Goal: Book appointment/travel/reservation

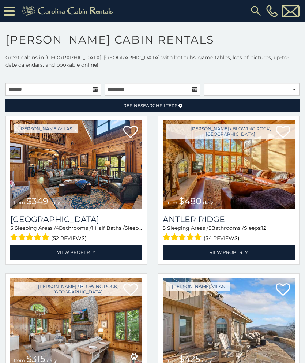
click at [253, 249] on link "View Property" at bounding box center [229, 252] width 132 height 15
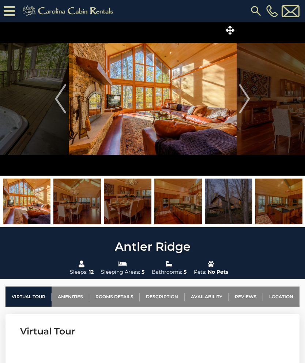
click at [86, 212] on img at bounding box center [77, 202] width 48 height 46
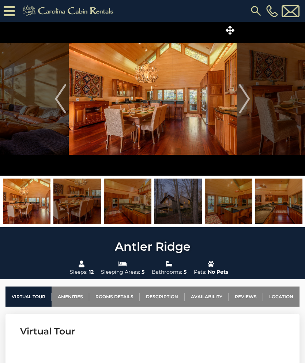
click at [79, 210] on img at bounding box center [77, 202] width 48 height 46
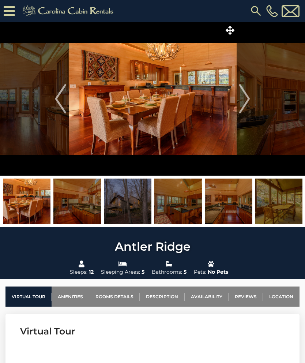
click at [132, 209] on img at bounding box center [128, 202] width 48 height 46
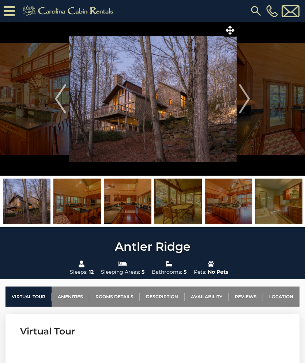
click at [172, 207] on img at bounding box center [179, 202] width 48 height 46
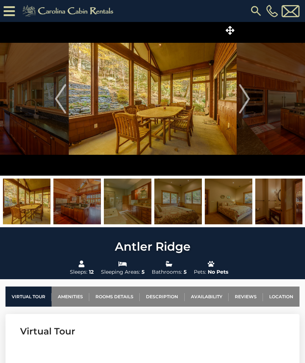
click at [187, 210] on img at bounding box center [179, 202] width 48 height 46
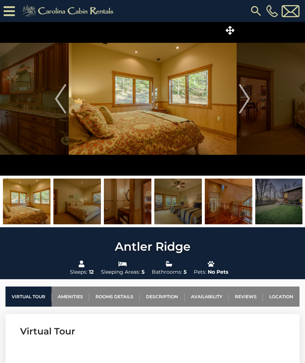
click at [194, 204] on img at bounding box center [179, 202] width 48 height 46
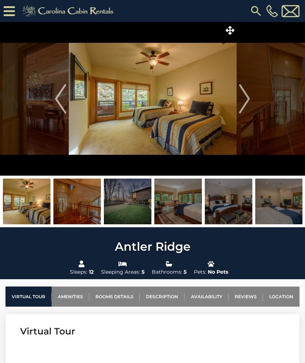
click at [187, 206] on img at bounding box center [179, 202] width 48 height 46
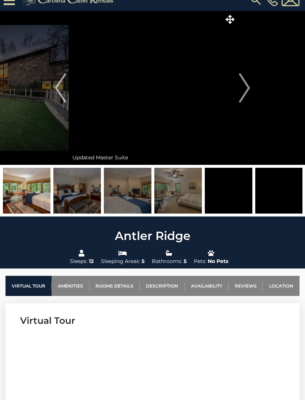
scroll to position [11, 0]
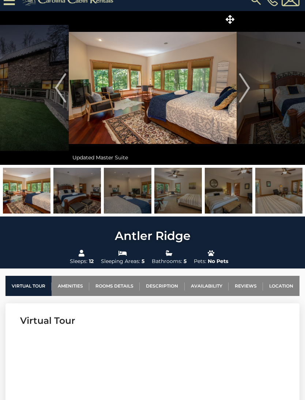
click at [289, 286] on link "Location" at bounding box center [281, 286] width 37 height 20
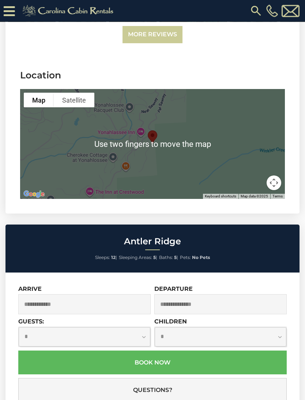
scroll to position [1983, 0]
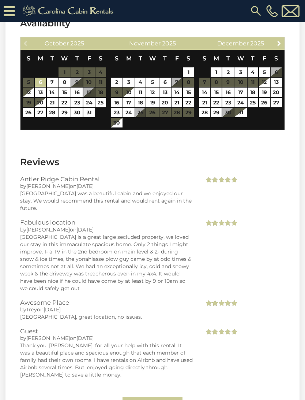
click at [8, 11] on icon at bounding box center [9, 11] width 11 height 13
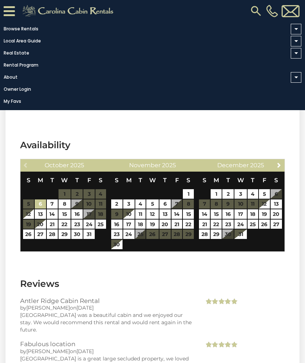
scroll to position [1487, 0]
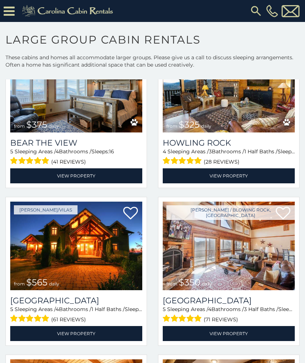
scroll to position [1968, 0]
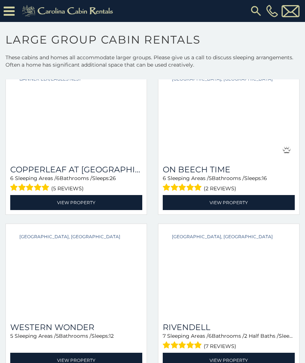
scroll to position [6202, 0]
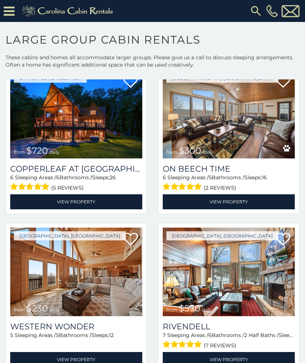
click at [267, 267] on img at bounding box center [229, 272] width 132 height 89
